Goal: Task Accomplishment & Management: Complete application form

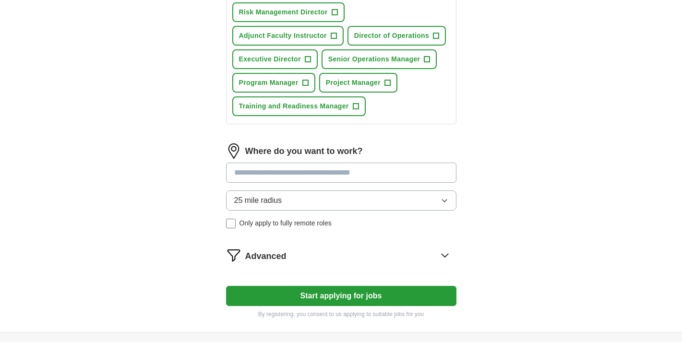
scroll to position [431, 0]
click at [311, 175] on input at bounding box center [341, 172] width 230 height 20
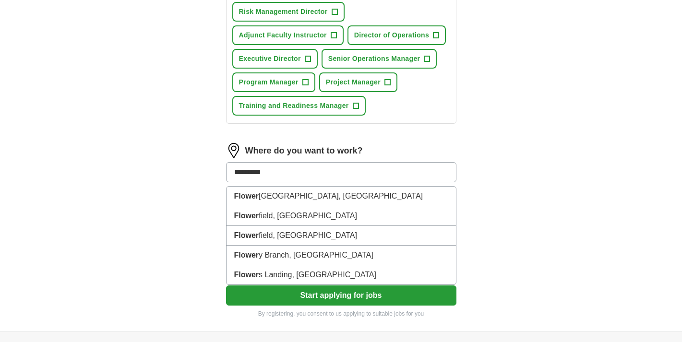
type input "********"
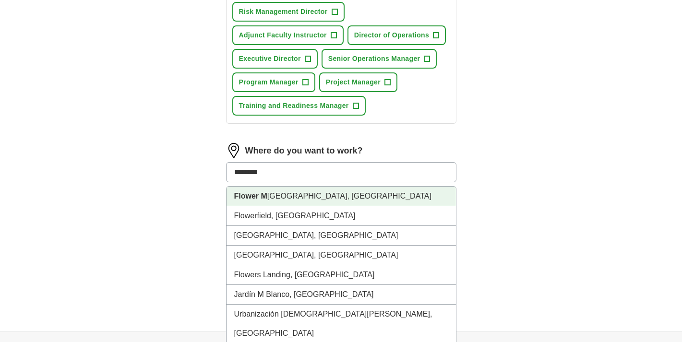
click at [287, 195] on li "Flower M ound, [GEOGRAPHIC_DATA]" at bounding box center [342, 197] width 230 height 20
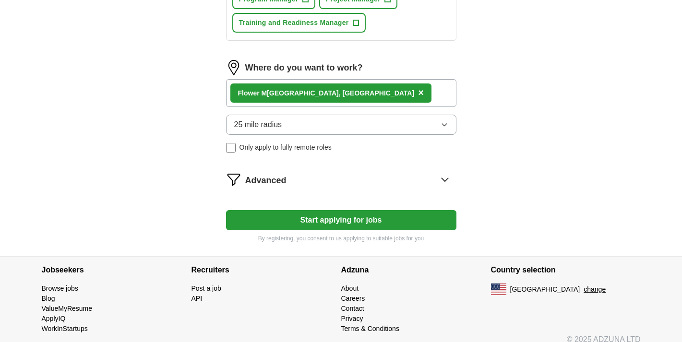
scroll to position [513, 0]
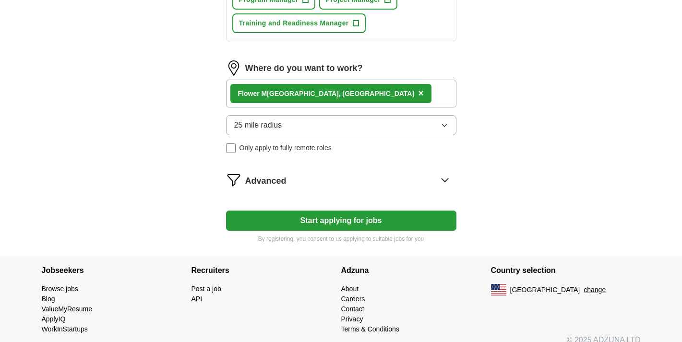
click at [347, 220] on button "Start applying for jobs" at bounding box center [341, 221] width 230 height 20
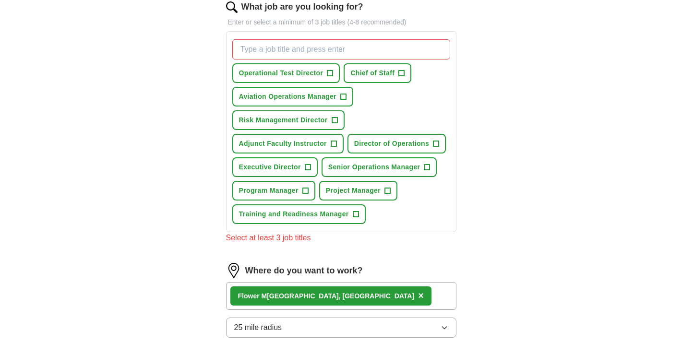
scroll to position [316, 0]
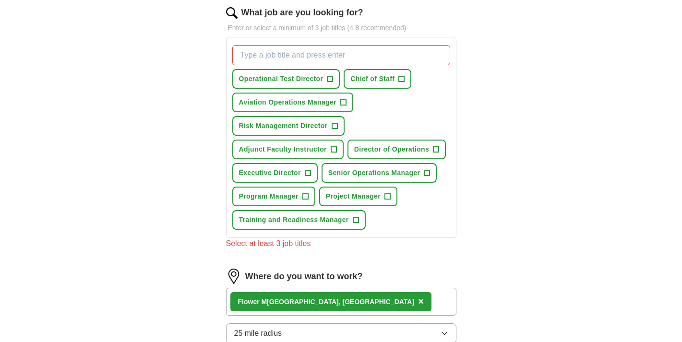
click at [427, 173] on span "+" at bounding box center [427, 174] width 6 height 8
click at [437, 147] on span "+" at bounding box center [437, 150] width 6 height 8
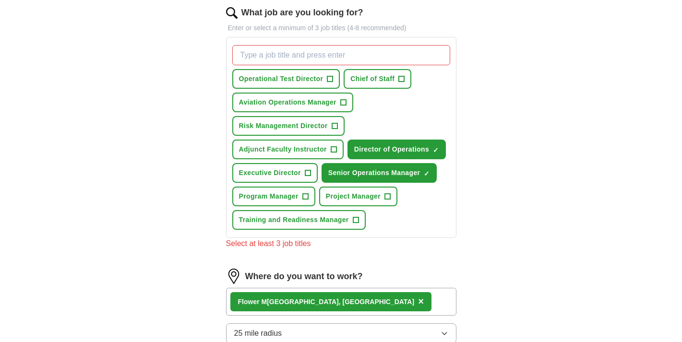
click at [306, 194] on span "+" at bounding box center [306, 197] width 6 height 8
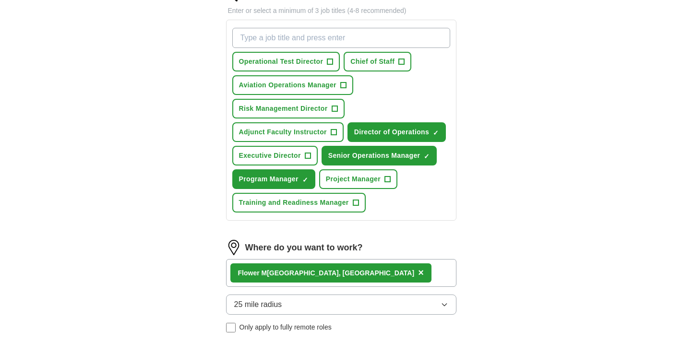
scroll to position [316, 0]
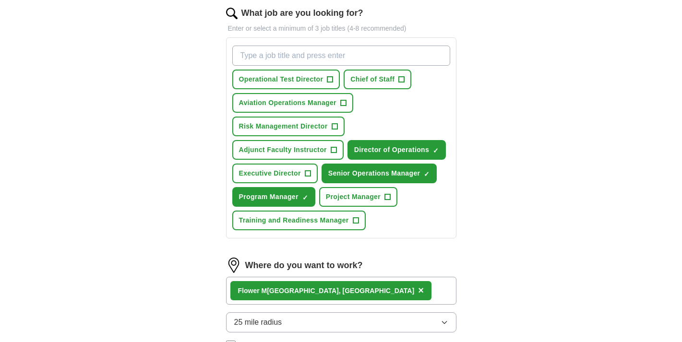
click at [401, 79] on span "+" at bounding box center [402, 80] width 6 height 8
click at [344, 103] on span "+" at bounding box center [343, 103] width 6 height 8
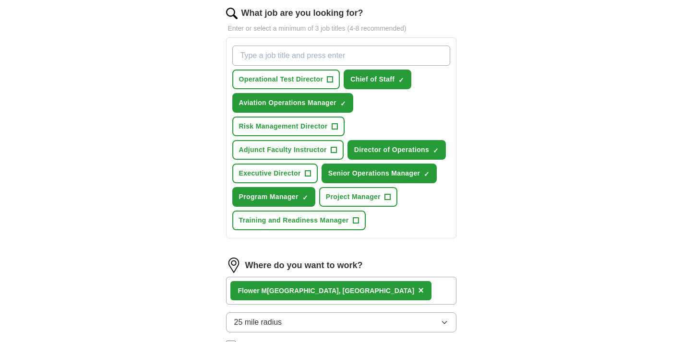
click at [336, 124] on span "+" at bounding box center [335, 127] width 6 height 8
click at [310, 174] on span "+" at bounding box center [308, 174] width 6 height 8
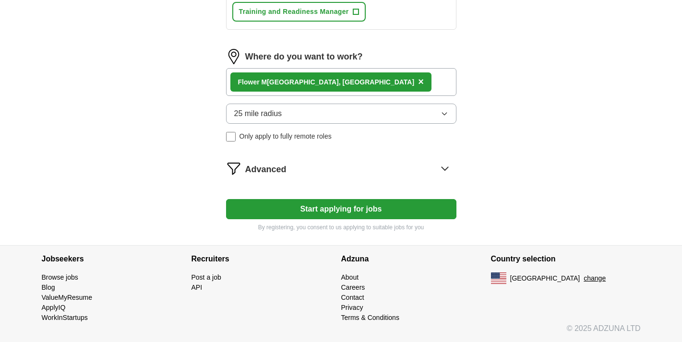
scroll to position [525, 0]
click at [344, 207] on button "Start applying for jobs" at bounding box center [341, 209] width 230 height 20
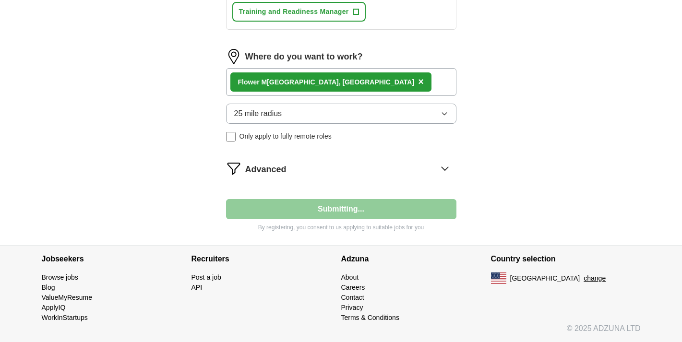
select select "**"
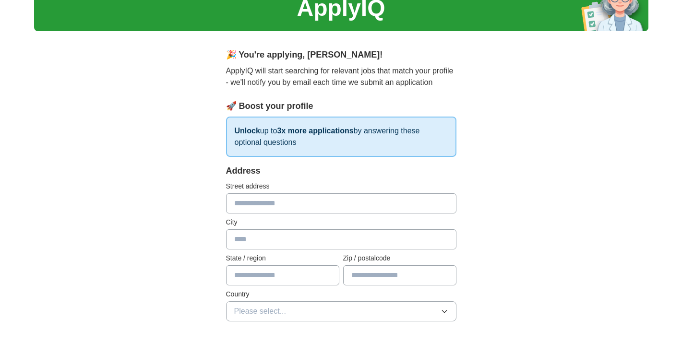
scroll to position [46, 0]
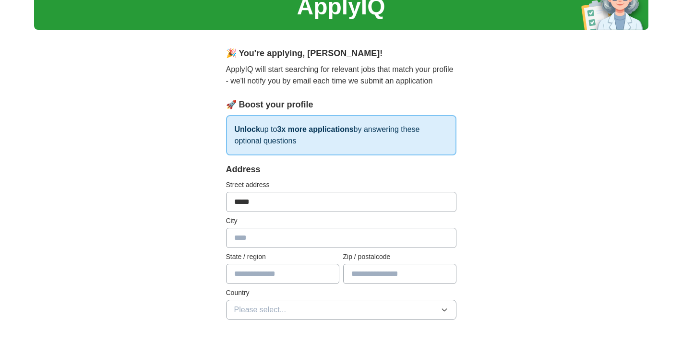
type input "******"
type input "**********"
type input "**"
type input "*****"
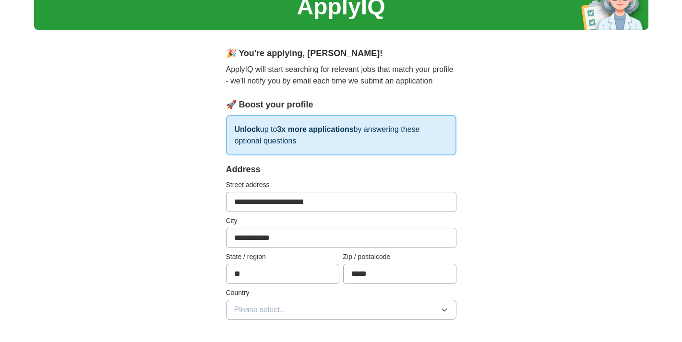
type input "**********"
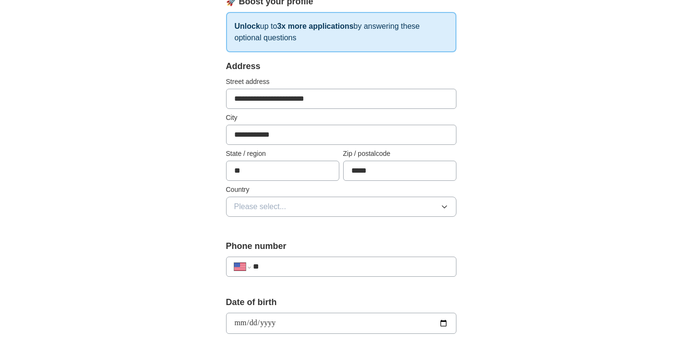
scroll to position [149, 0]
click at [307, 204] on button "Please select..." at bounding box center [341, 206] width 230 height 20
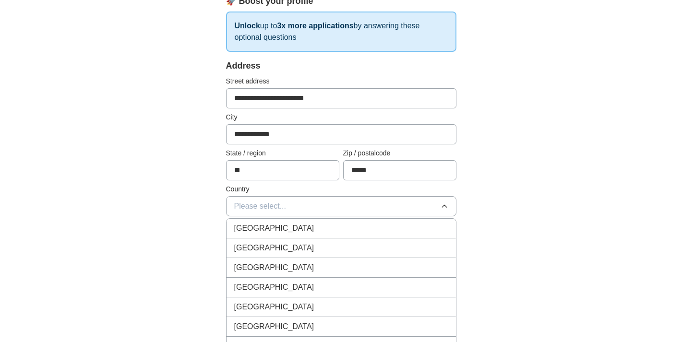
click at [298, 252] on div "[GEOGRAPHIC_DATA]" at bounding box center [341, 248] width 214 height 12
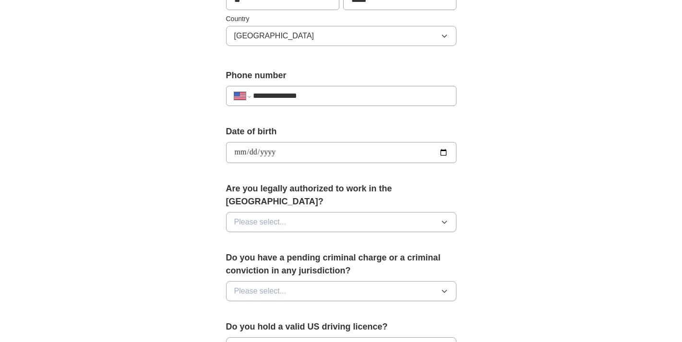
scroll to position [333, 0]
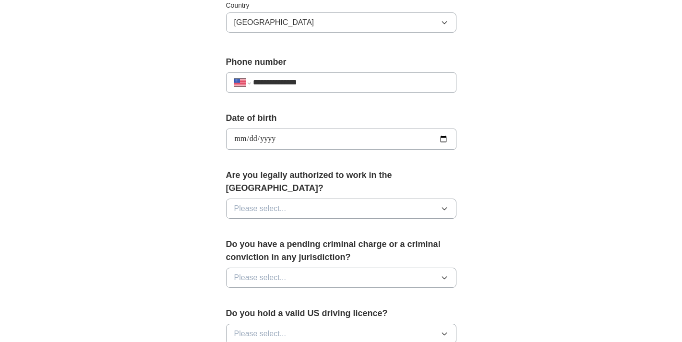
type input "**********"
click at [380, 199] on button "Please select..." at bounding box center [341, 209] width 230 height 20
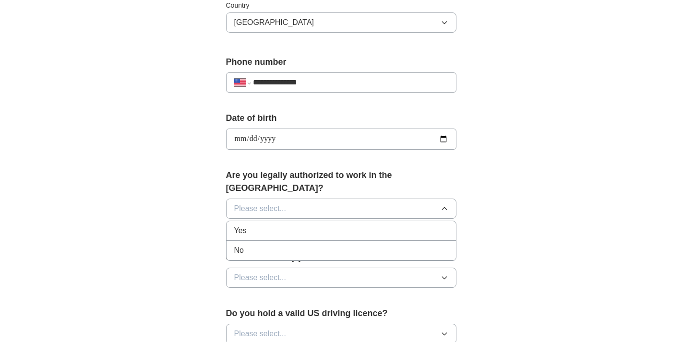
click at [376, 225] on div "Yes" at bounding box center [341, 231] width 214 height 12
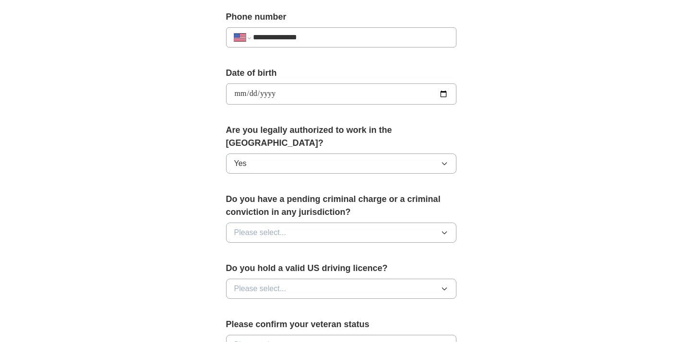
scroll to position [379, 0]
click at [376, 222] on button "Please select..." at bounding box center [341, 232] width 230 height 20
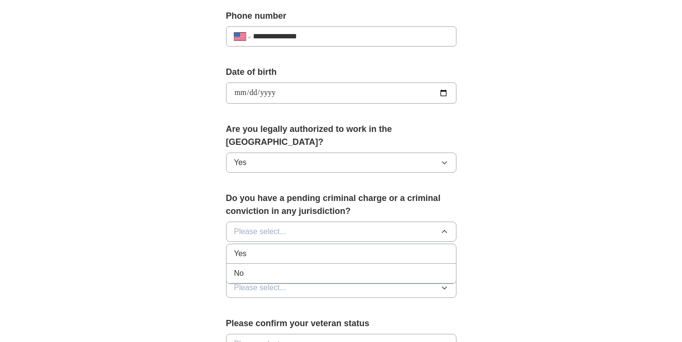
click at [371, 268] on div "No" at bounding box center [341, 274] width 214 height 12
click at [374, 278] on button "Please select..." at bounding box center [341, 288] width 230 height 20
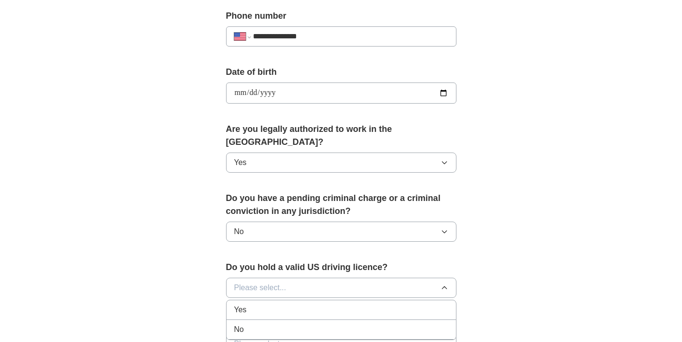
click at [373, 304] on div "Yes" at bounding box center [341, 310] width 214 height 12
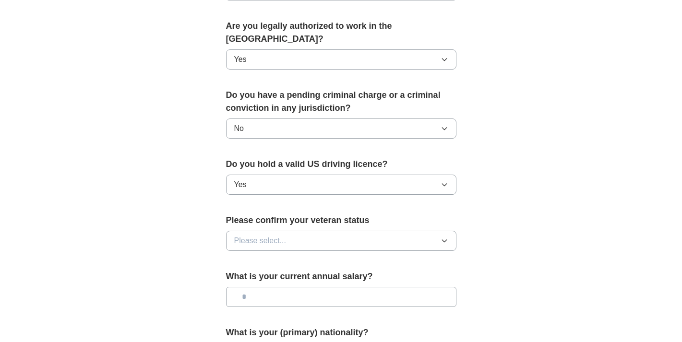
scroll to position [485, 0]
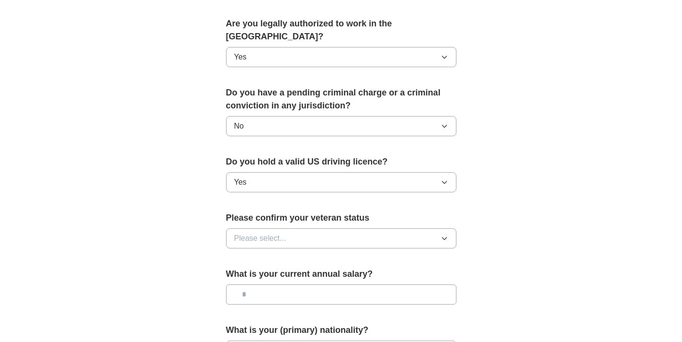
click at [369, 229] on button "Please select..." at bounding box center [341, 239] width 230 height 20
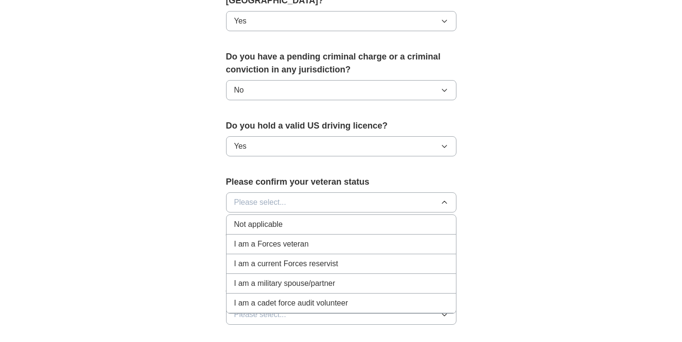
scroll to position [522, 0]
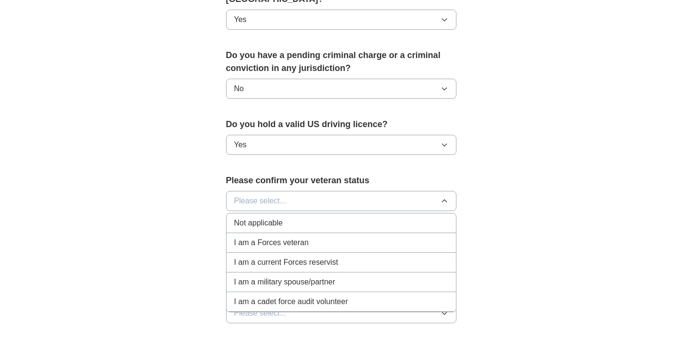
click at [360, 239] on li "I am a Forces veteran" at bounding box center [342, 243] width 230 height 20
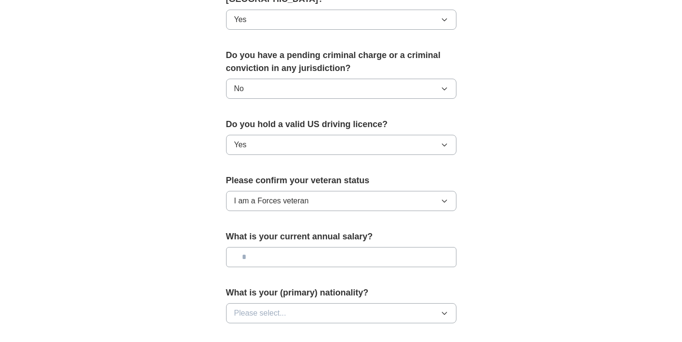
click at [368, 309] on button "Please select..." at bounding box center [341, 313] width 230 height 20
click at [365, 330] on div "American" at bounding box center [341, 336] width 214 height 12
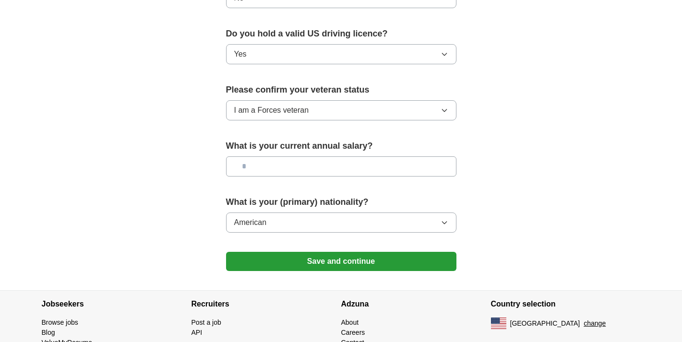
scroll to position [616, 0]
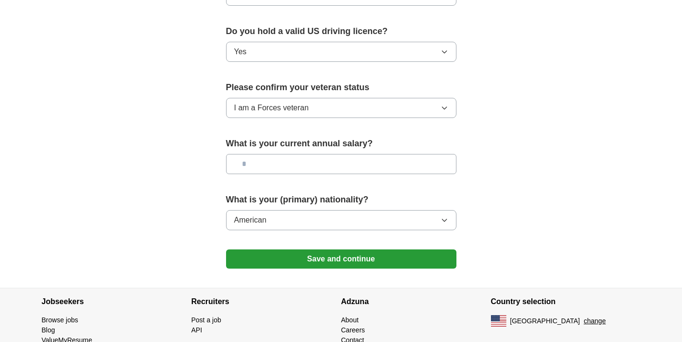
click at [346, 154] on input "text" at bounding box center [341, 164] width 230 height 20
type input "********"
click at [348, 253] on button "Save and continue" at bounding box center [341, 259] width 230 height 19
